Goal: Task Accomplishment & Management: Manage account settings

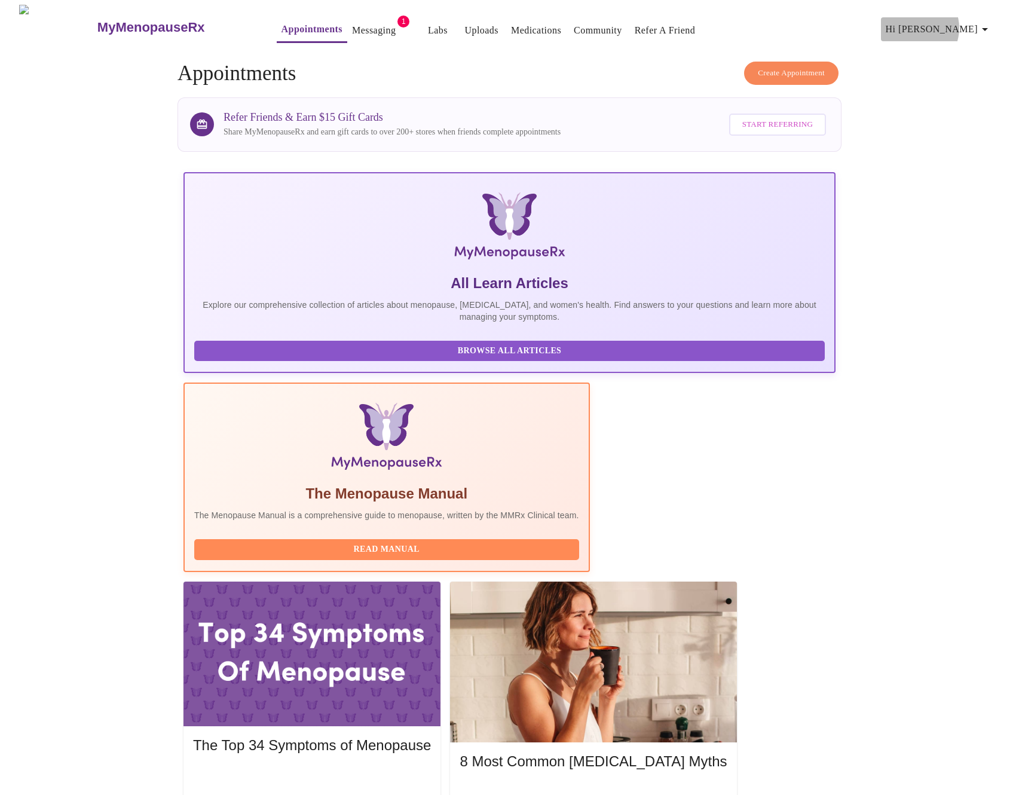
click at [959, 23] on span "Hi [PERSON_NAME]" at bounding box center [938, 29] width 106 height 17
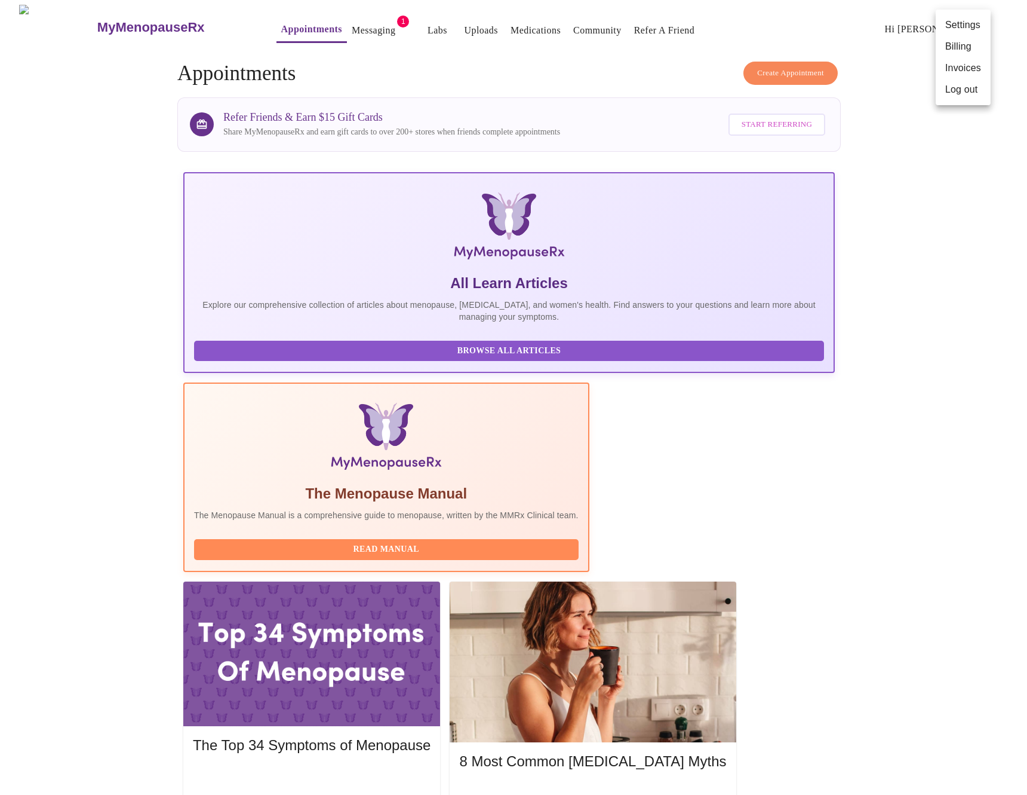
click at [957, 45] on li "Billing" at bounding box center [963, 47] width 55 height 22
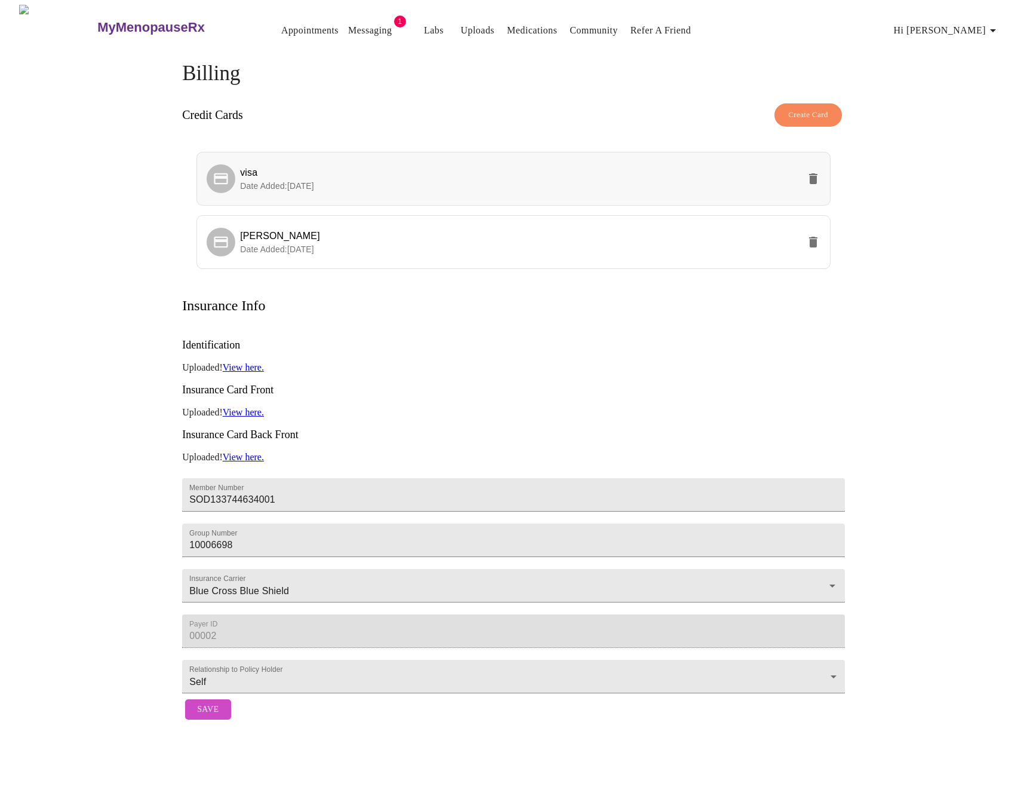
click at [811, 173] on icon "delete" at bounding box center [813, 178] width 8 height 11
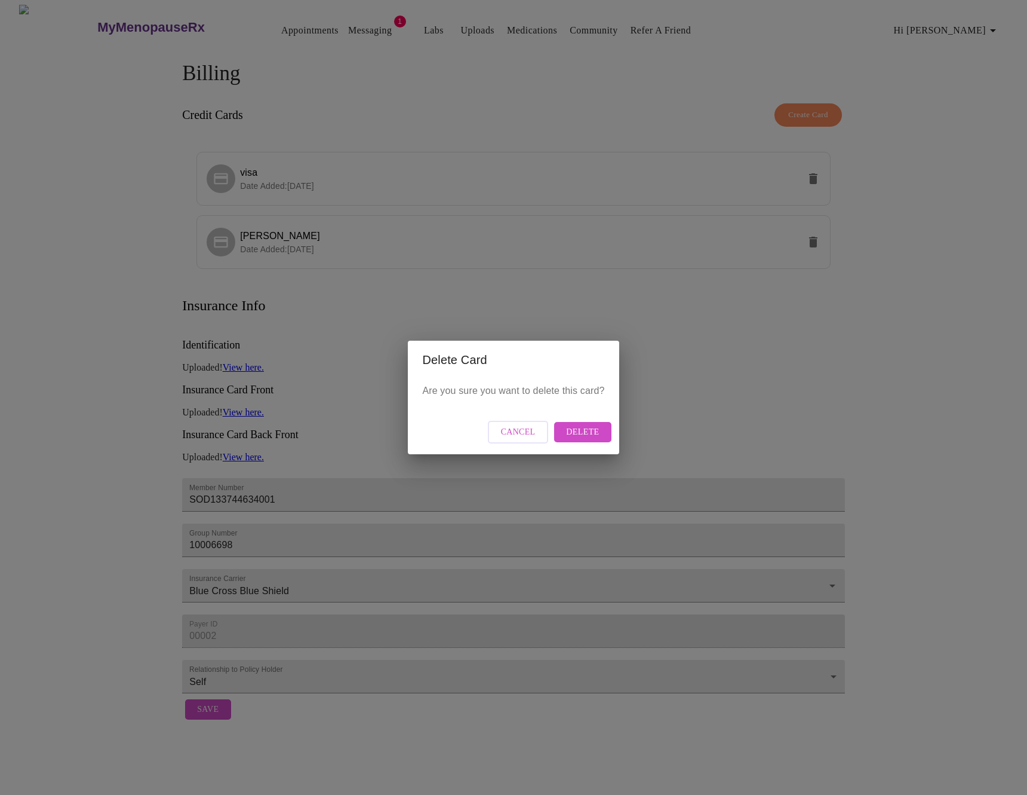
click at [593, 434] on span "Delete" at bounding box center [582, 432] width 33 height 15
